Goal: Navigation & Orientation: Find specific page/section

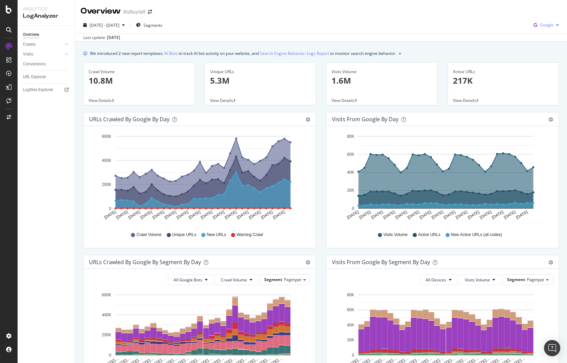
click at [556, 26] on icon "button" at bounding box center [557, 25] width 3 height 4
click at [542, 62] on span "OpenAI" at bounding box center [546, 64] width 25 height 6
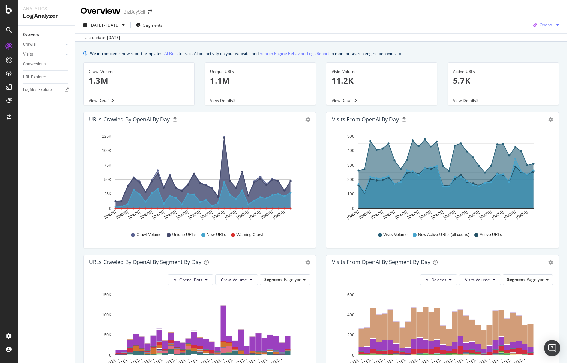
click at [553, 26] on div "button" at bounding box center [557, 25] width 8 height 4
click at [545, 73] on span "Other AI Bots" at bounding box center [545, 76] width 25 height 6
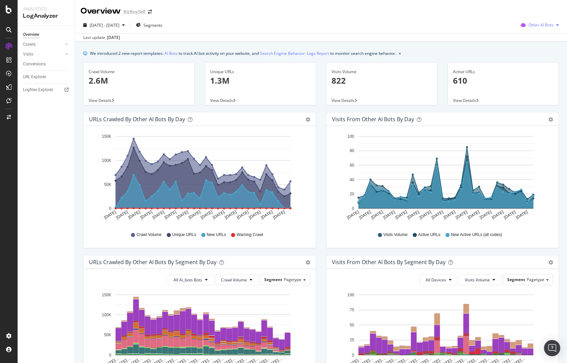
click at [542, 27] on span "Other AI Bots" at bounding box center [540, 25] width 25 height 6
click at [535, 64] on span "OpenAI" at bounding box center [542, 64] width 26 height 6
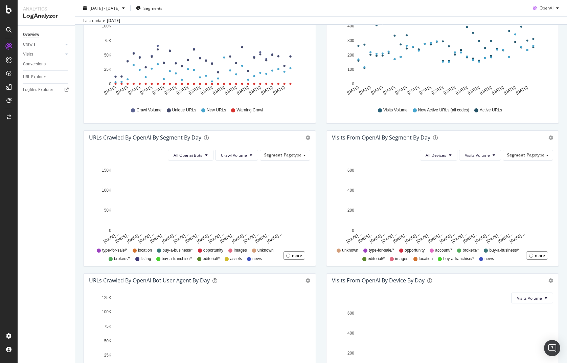
scroll to position [201, 0]
